Goal: Transaction & Acquisition: Purchase product/service

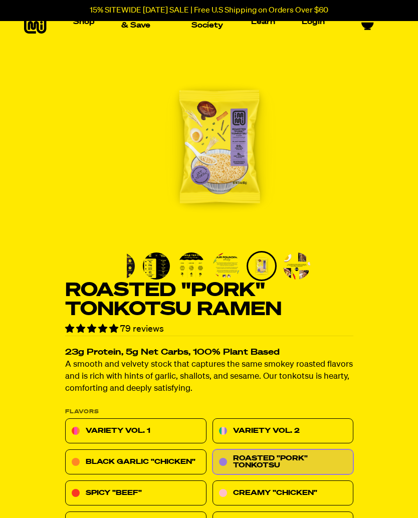
scroll to position [22, 0]
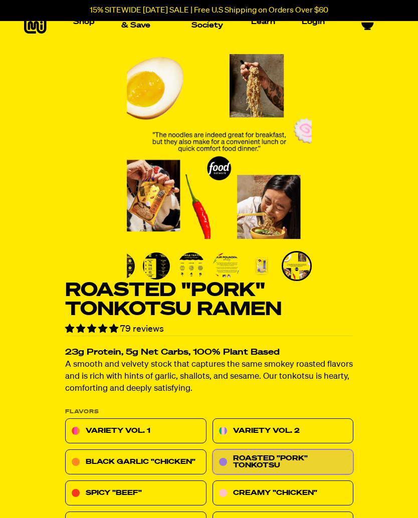
click at [194, 271] on img "Go to slide 4" at bounding box center [191, 266] width 27 height 27
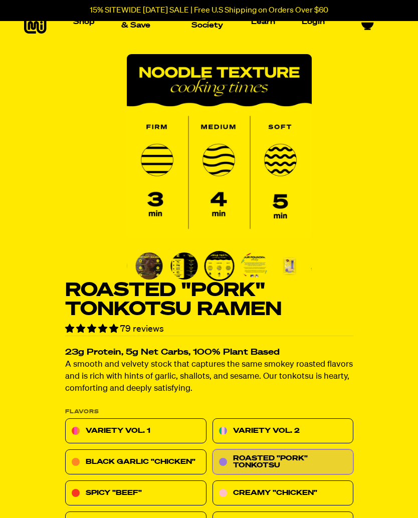
click at [187, 266] on img "Go to slide 3" at bounding box center [183, 266] width 27 height 27
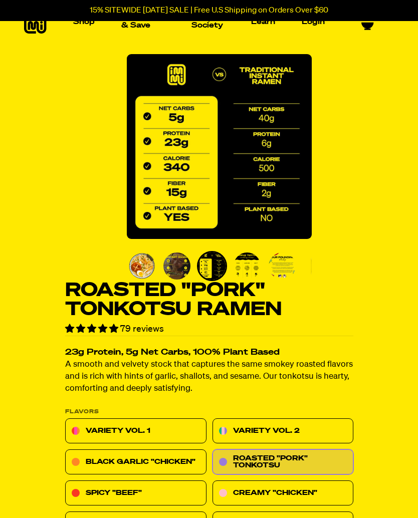
click at [322, 472] on link "Roasted "Pork" Tonkotsu" at bounding box center [282, 462] width 141 height 25
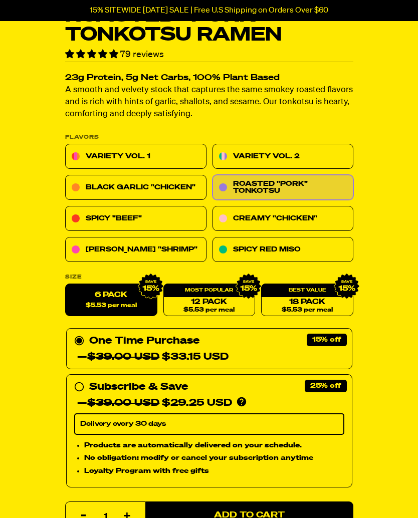
scroll to position [296, 0]
click at [83, 223] on link "Spicy "Beef"" at bounding box center [135, 218] width 141 height 25
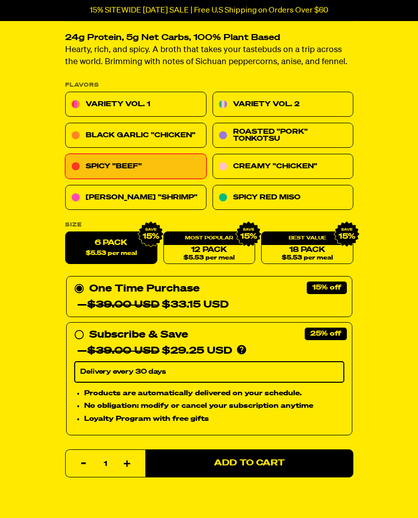
scroll to position [317, 0]
click at [114, 247] on label "6 Pack $5.53 per meal" at bounding box center [111, 248] width 92 height 33
click at [66, 232] on input "6 Pack $5.53 per meal" at bounding box center [65, 232] width 1 height 1
click at [324, 125] on link "Roasted "Pork" Tonkotsu" at bounding box center [282, 135] width 141 height 25
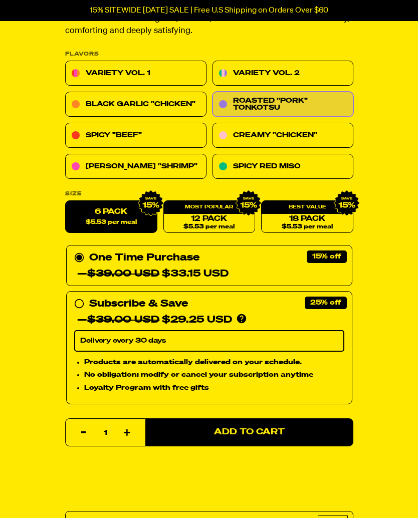
scroll to position [379, 0]
click at [257, 436] on span "Add to Cart" at bounding box center [249, 432] width 71 height 9
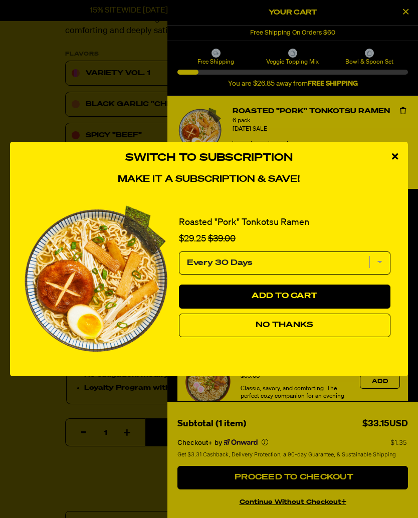
click at [383, 272] on select "Every 30 Days" at bounding box center [284, 263] width 211 height 23
click at [383, 265] on select "Every 30 Days" at bounding box center [284, 263] width 211 height 23
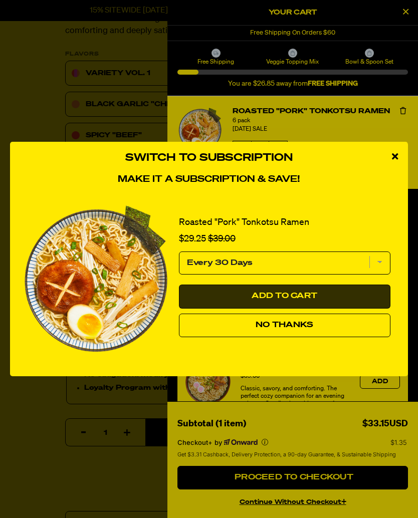
click at [245, 306] on button "Add to Cart" at bounding box center [284, 297] width 211 height 24
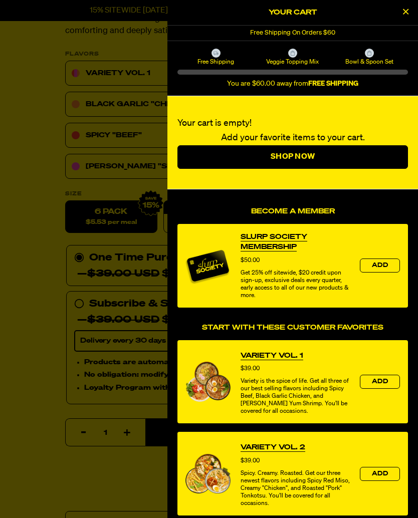
select select "Every 30 Days"
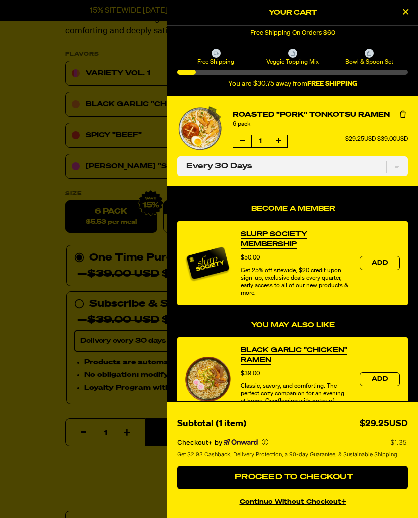
scroll to position [0, 0]
click at [296, 481] on span "Proceed to Checkout" at bounding box center [292, 477] width 121 height 8
